Goal: Navigation & Orientation: Go to known website

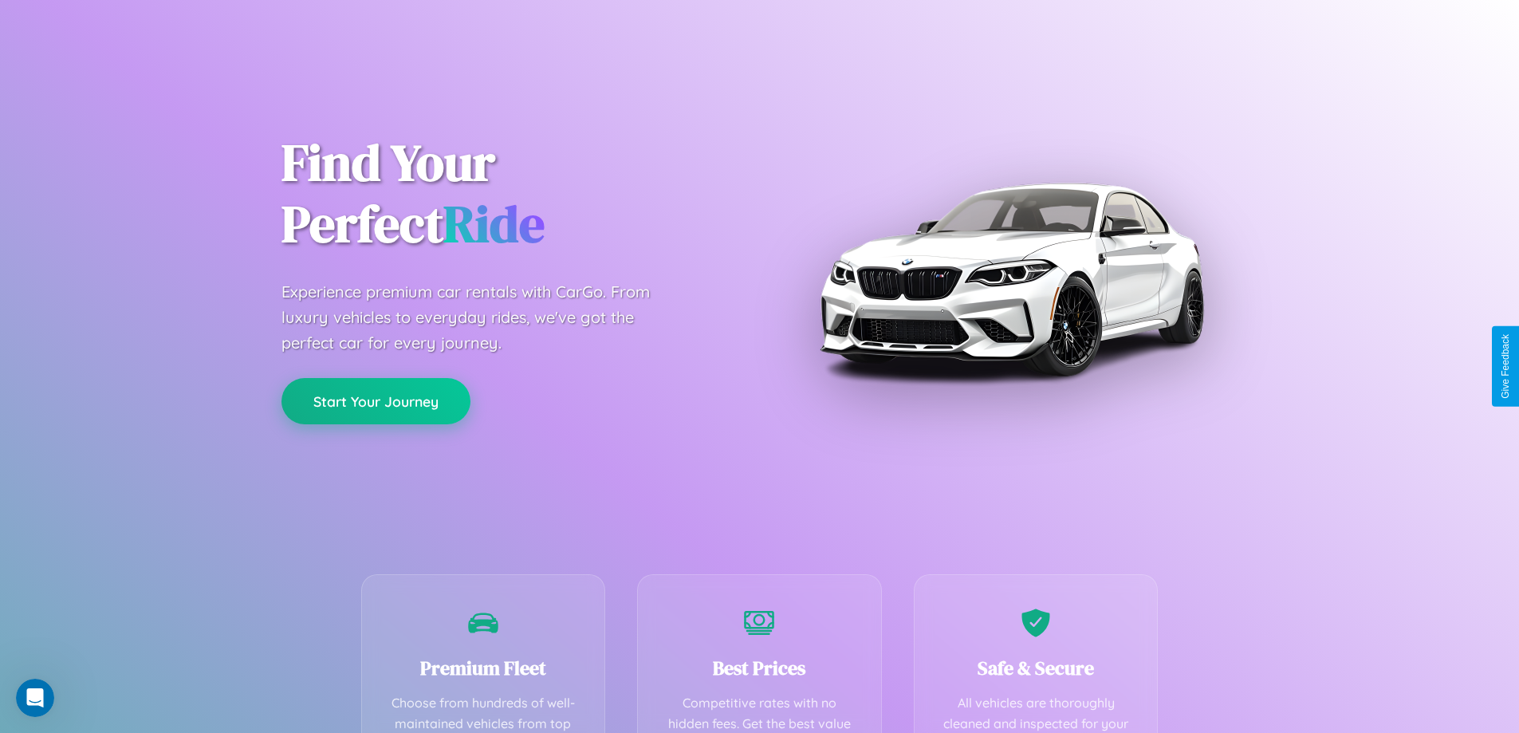
click at [376, 401] on button "Start Your Journey" at bounding box center [376, 401] width 189 height 46
click at [376, 400] on button "Start Your Journey" at bounding box center [376, 401] width 189 height 46
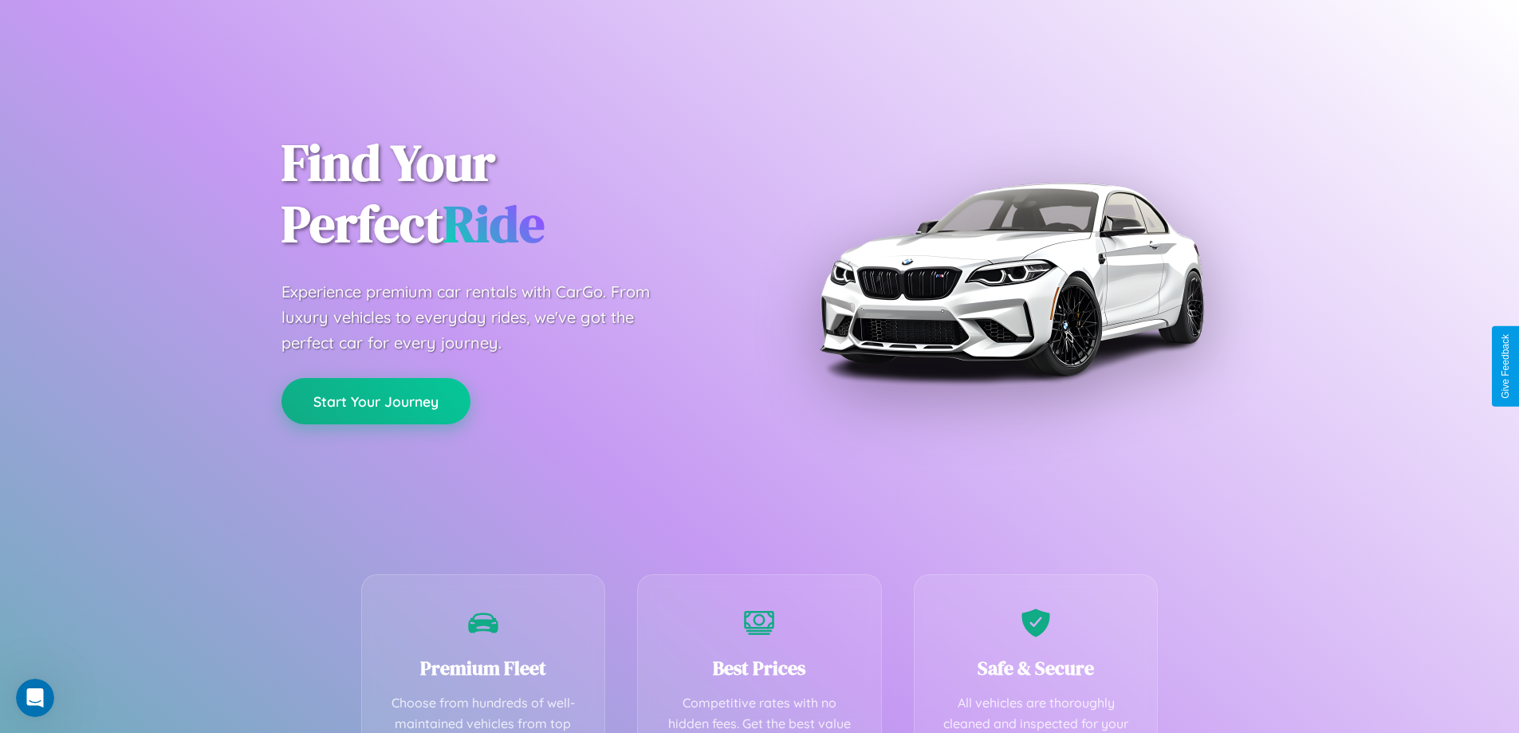
click at [376, 400] on button "Start Your Journey" at bounding box center [376, 401] width 189 height 46
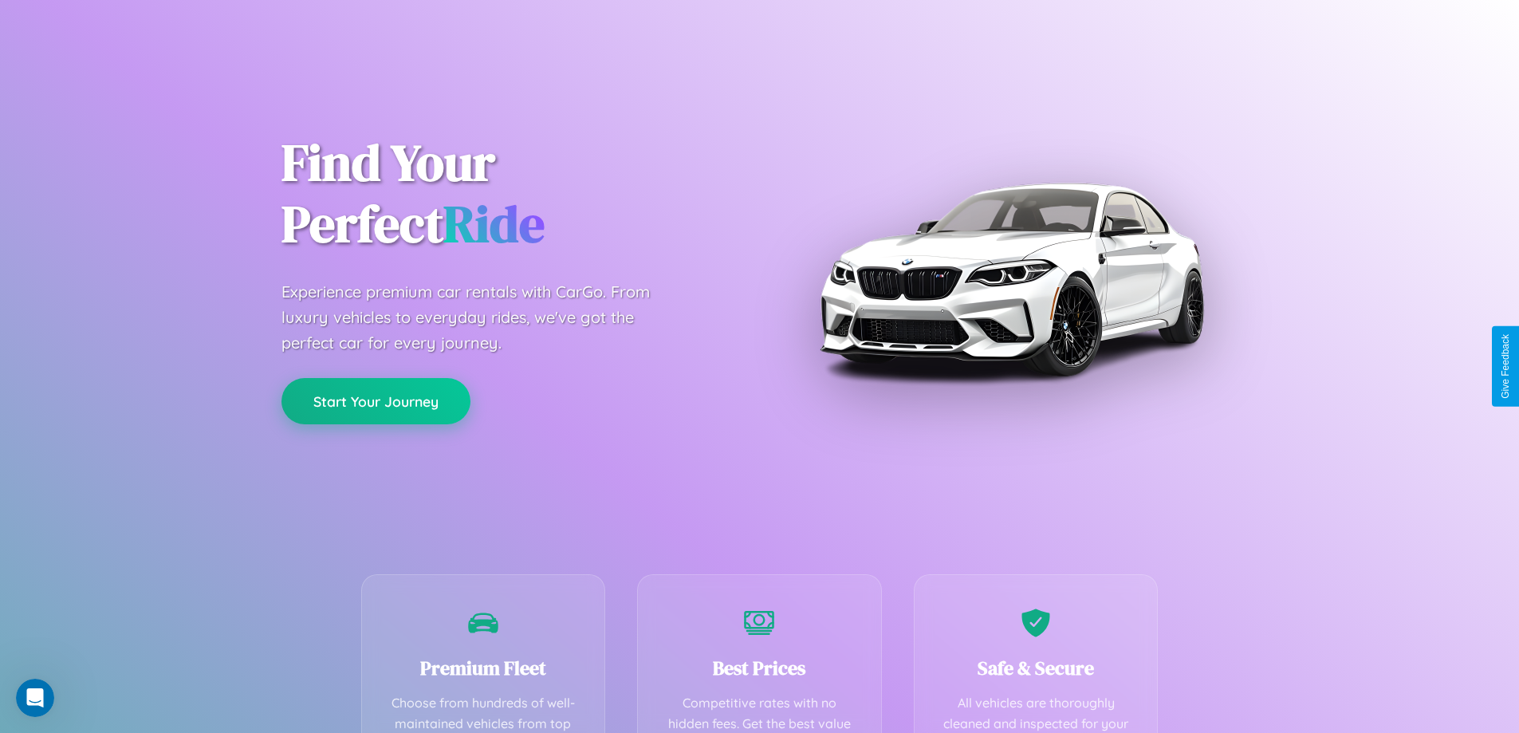
click at [376, 400] on button "Start Your Journey" at bounding box center [376, 401] width 189 height 46
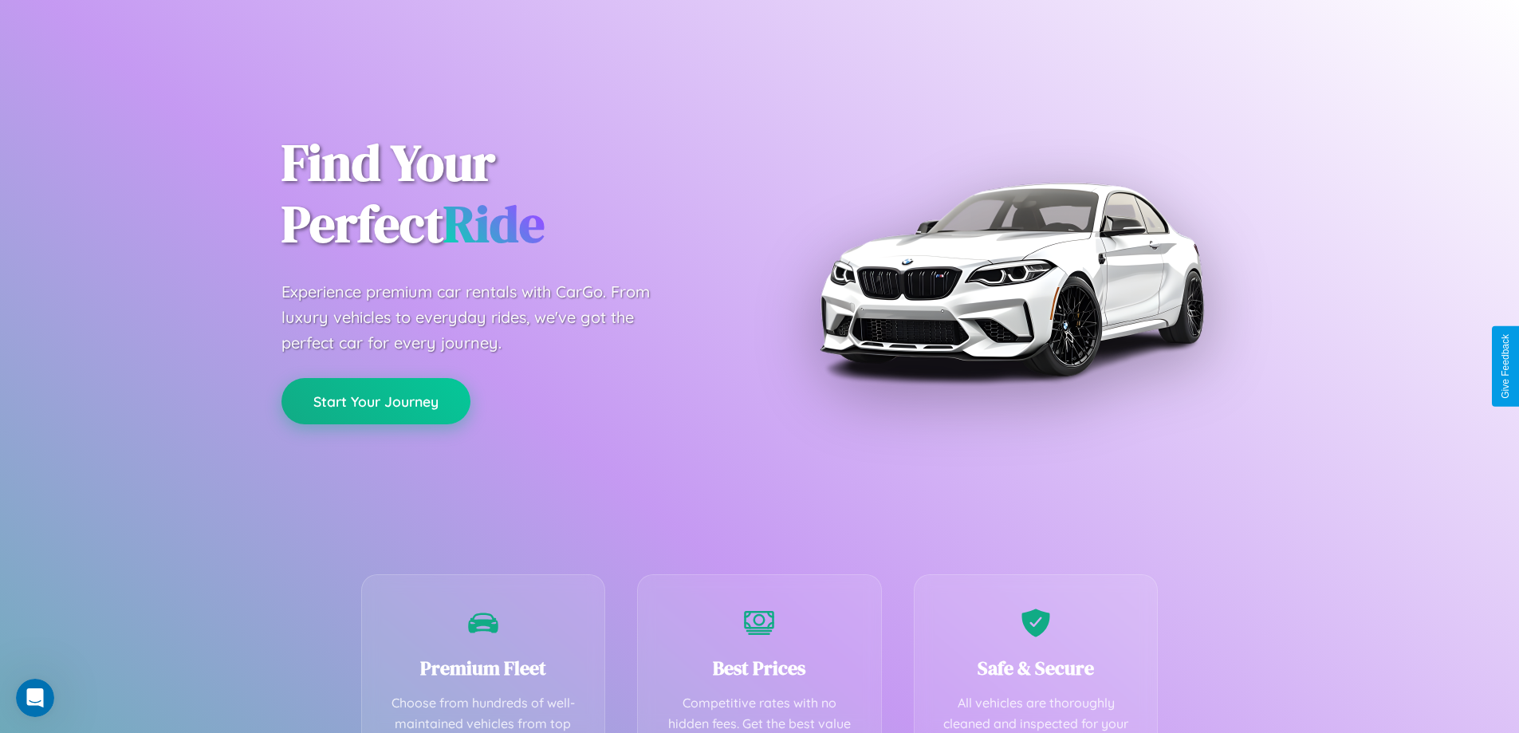
click at [376, 400] on button "Start Your Journey" at bounding box center [376, 401] width 189 height 46
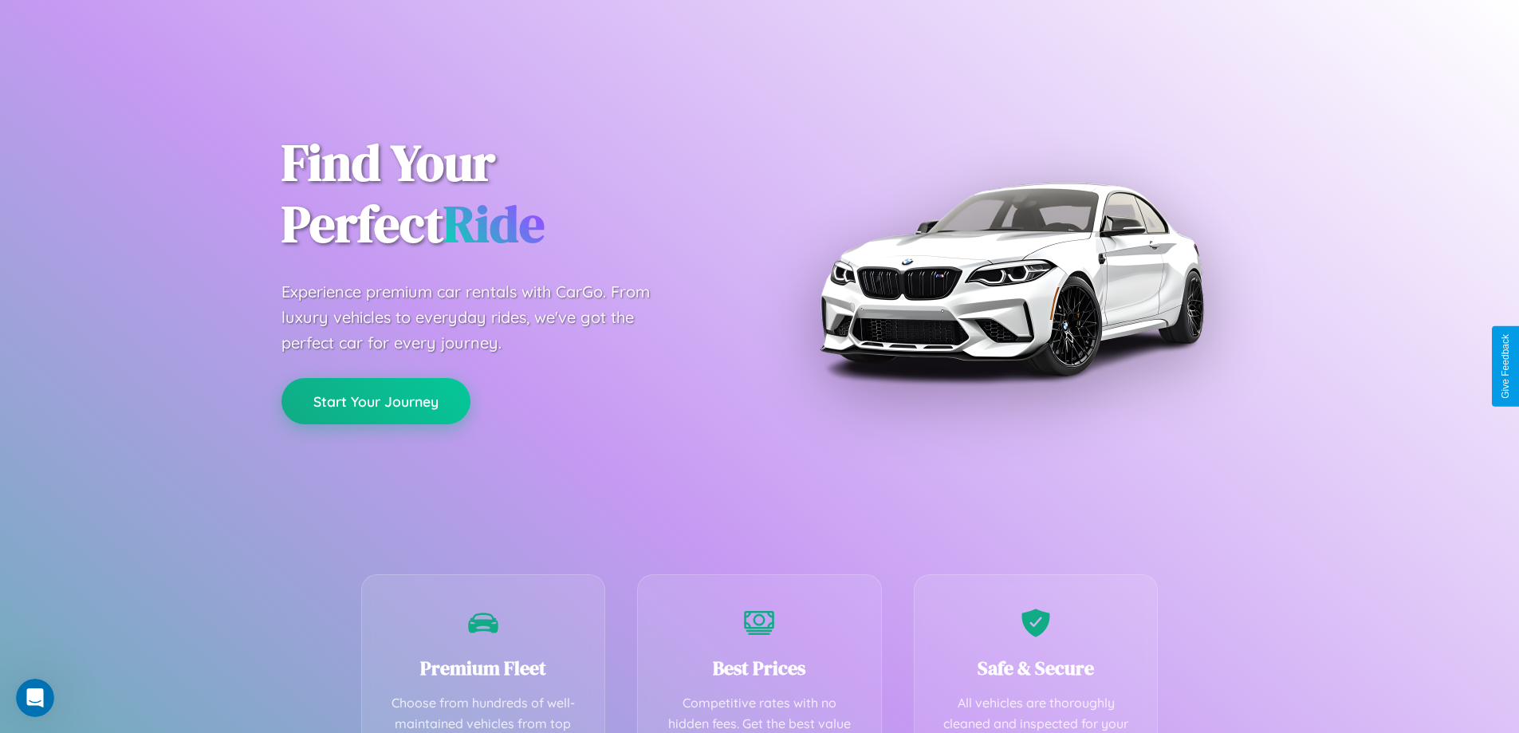
click at [376, 400] on button "Start Your Journey" at bounding box center [376, 401] width 189 height 46
